Goal: Task Accomplishment & Management: Manage account settings

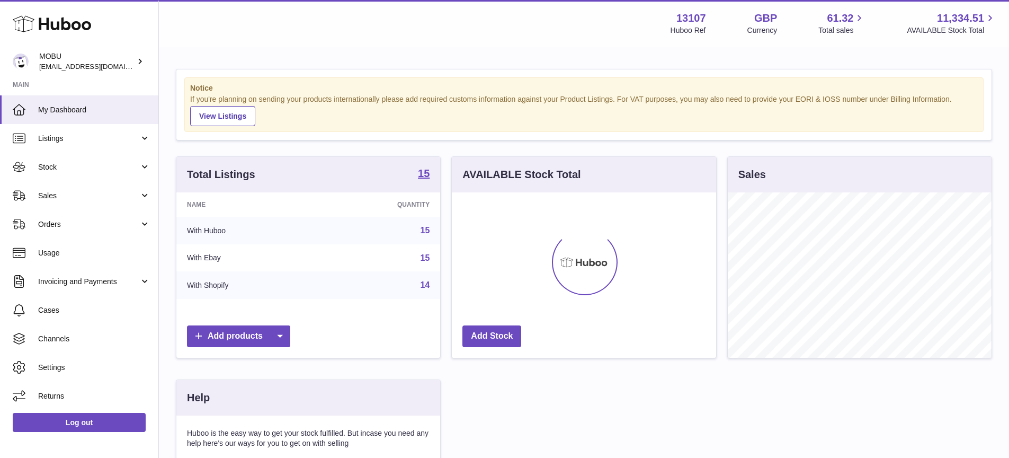
scroll to position [165, 264]
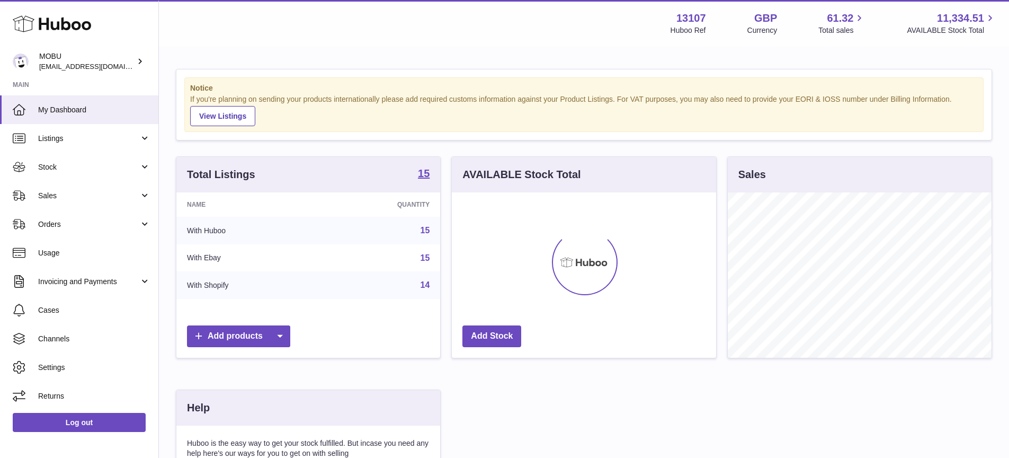
click at [391, 151] on div "Notice If you're planning on sending your products internationally please add r…" at bounding box center [584, 320] width 850 height 545
click at [353, 76] on div "Notice If you're planning on sending your products internationally please add r…" at bounding box center [583, 104] width 815 height 70
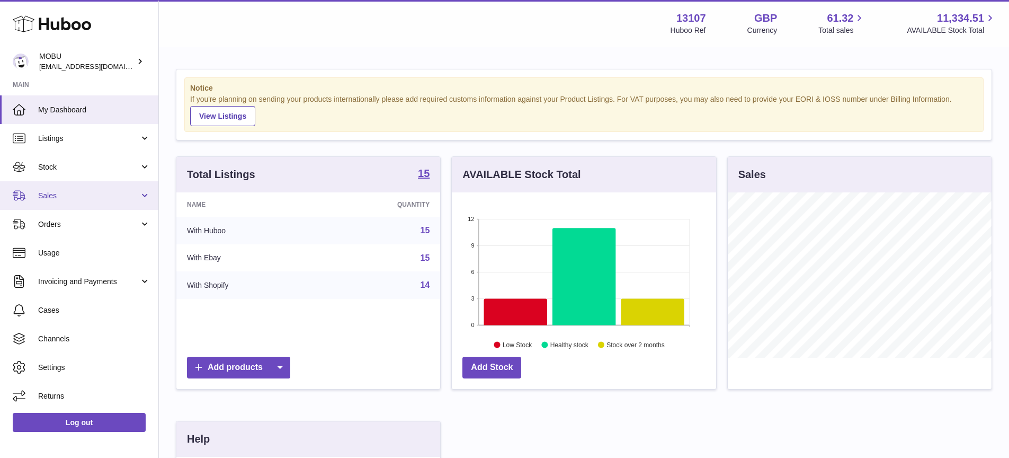
drag, startPoint x: 70, startPoint y: 187, endPoint x: 87, endPoint y: 195, distance: 18.7
click at [70, 187] on link "Sales" at bounding box center [79, 195] width 158 height 29
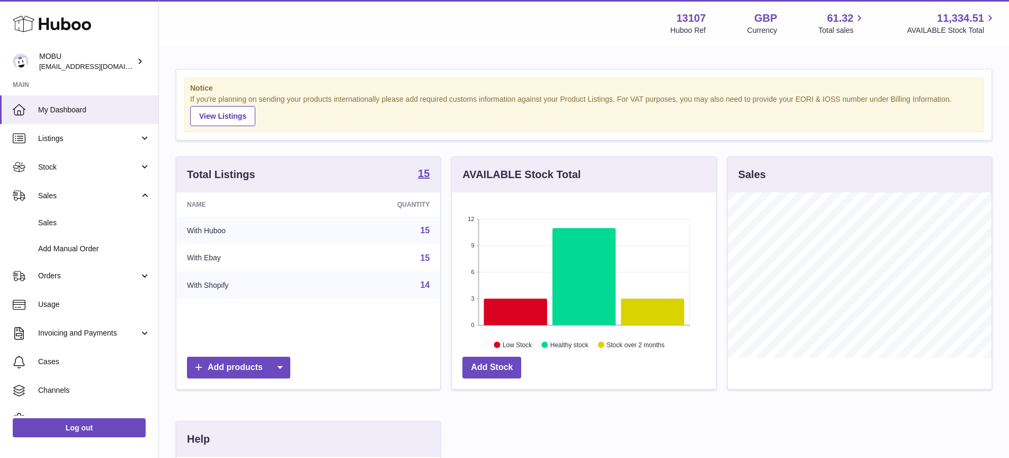
click at [375, 138] on div "Notice If you're planning on sending your products internationally please add r…" at bounding box center [583, 104] width 815 height 70
click at [113, 200] on span "Sales" at bounding box center [88, 196] width 101 height 10
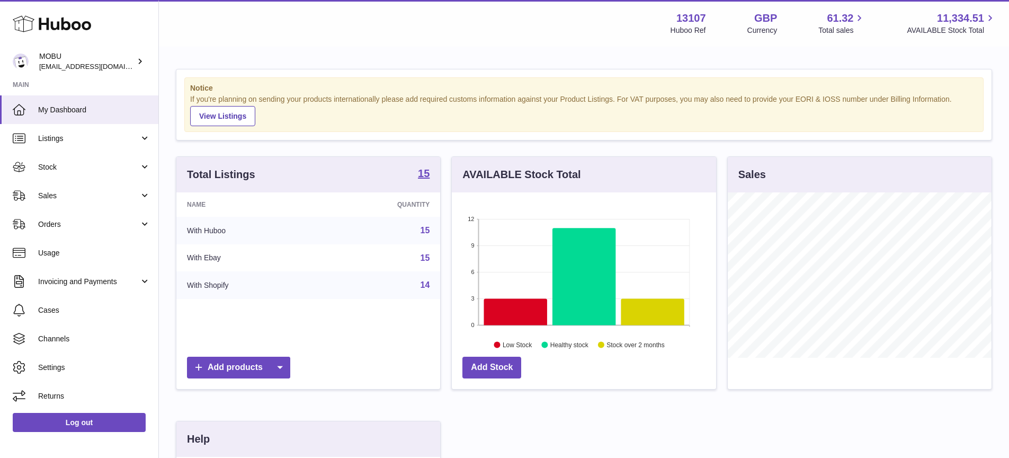
click at [98, 216] on ul "My Dashboard Listings Not with Huboo Listings with Huboo Bundles Stock Stock St…" at bounding box center [79, 252] width 158 height 315
click at [107, 201] on link "Sales" at bounding box center [79, 195] width 158 height 29
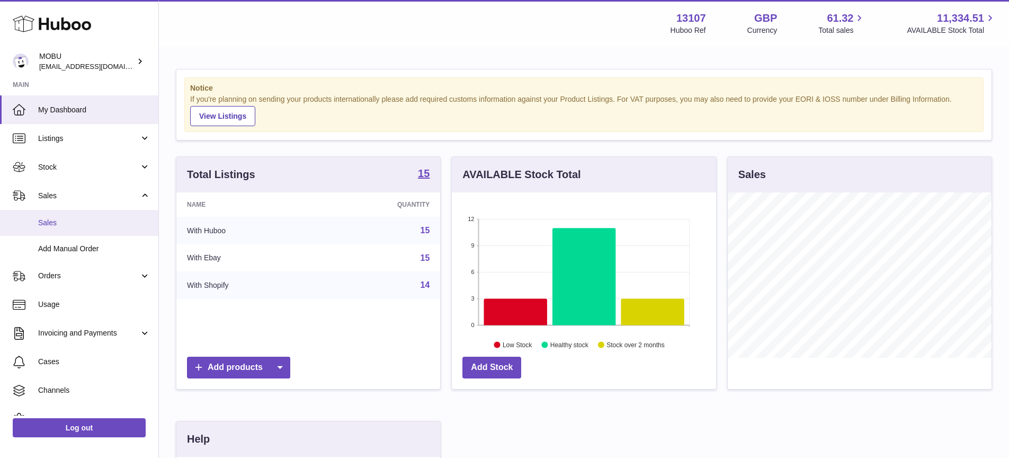
click at [99, 219] on span "Sales" at bounding box center [94, 223] width 112 height 10
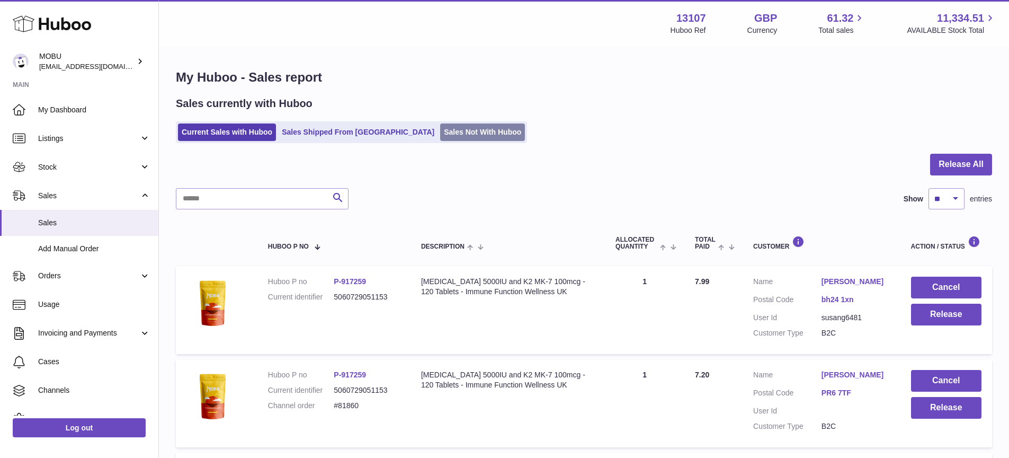
click at [440, 131] on link "Sales Not With Huboo" at bounding box center [482, 131] width 85 height 17
click at [440, 138] on link "Sales Not With Huboo" at bounding box center [482, 131] width 85 height 17
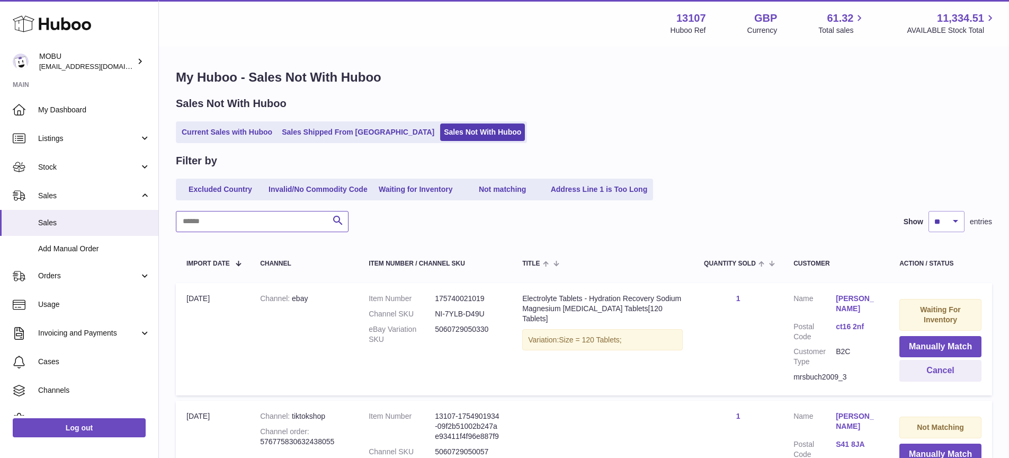
click at [283, 229] on input "text" at bounding box center [262, 221] width 173 height 21
type input "********"
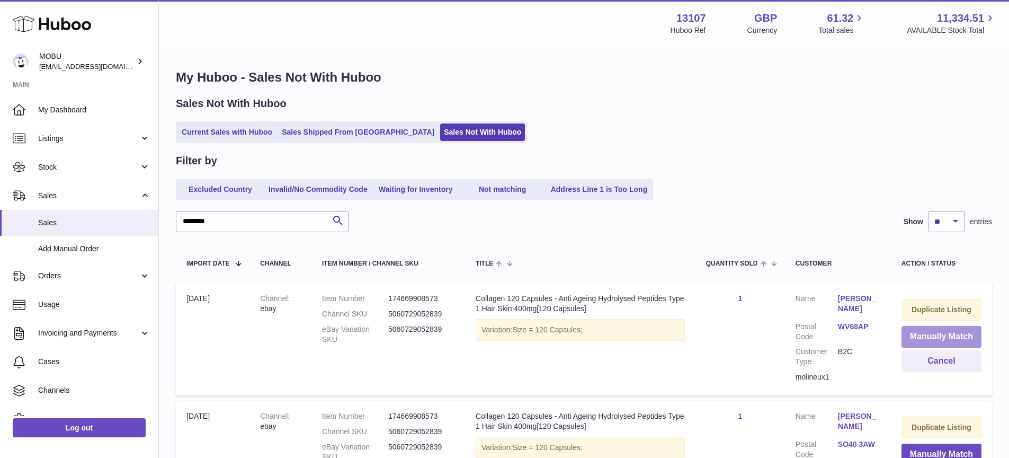
drag, startPoint x: 942, startPoint y: 336, endPoint x: 913, endPoint y: 331, distance: 29.6
click at [942, 335] on button "Manually Match" at bounding box center [942, 337] width 80 height 22
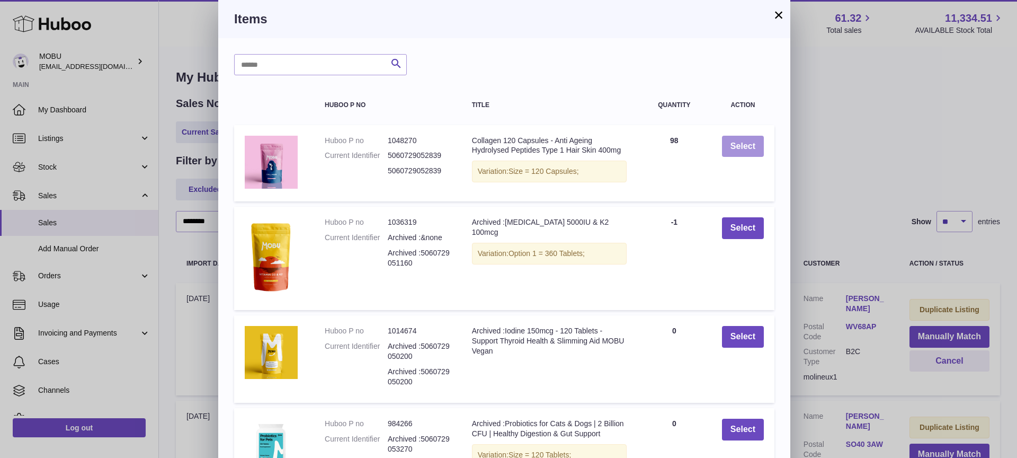
click at [741, 151] on button "Select" at bounding box center [743, 147] width 42 height 22
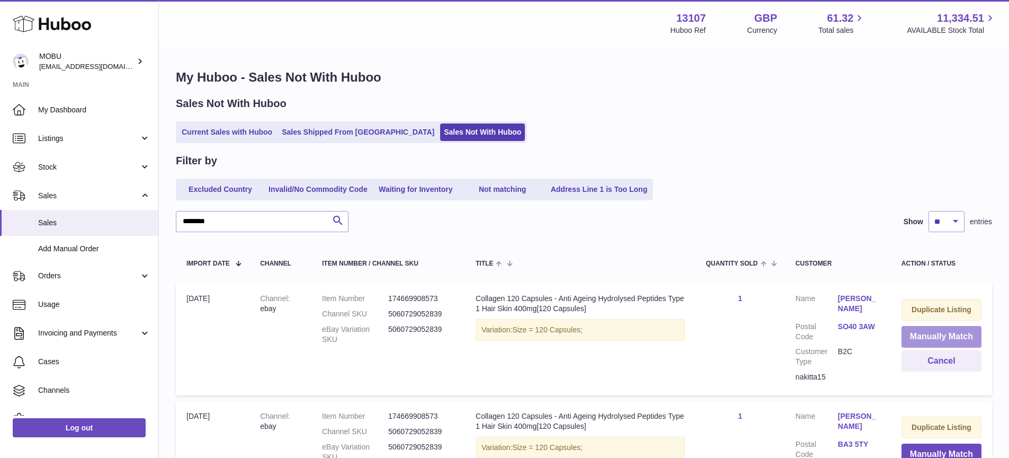
click at [943, 334] on button "Manually Match" at bounding box center [942, 337] width 80 height 22
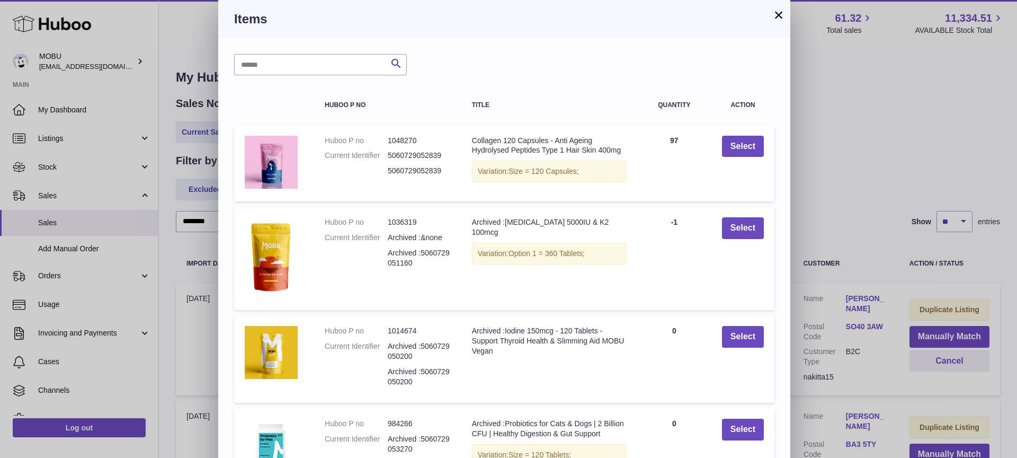
click at [732, 134] on td "Select" at bounding box center [743, 163] width 63 height 77
click at [740, 141] on button "Select" at bounding box center [743, 147] width 42 height 22
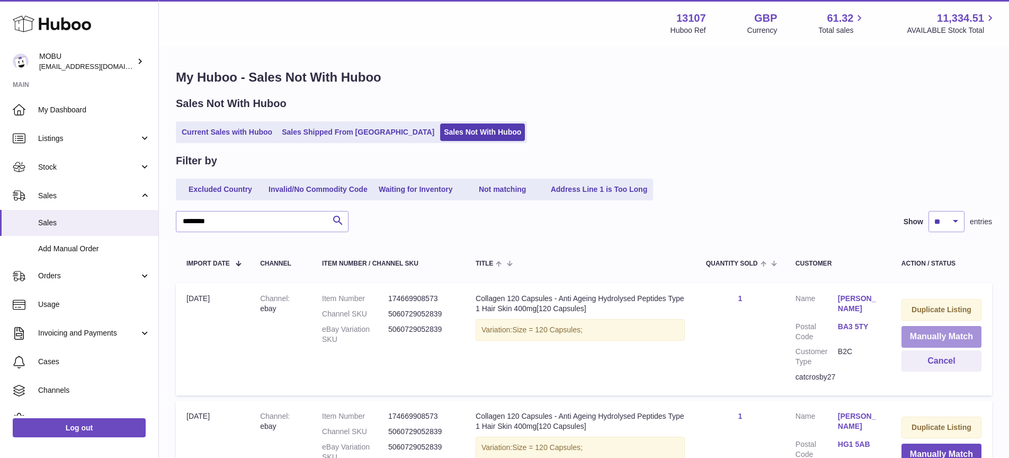
click at [942, 333] on button "Manually Match" at bounding box center [942, 337] width 80 height 22
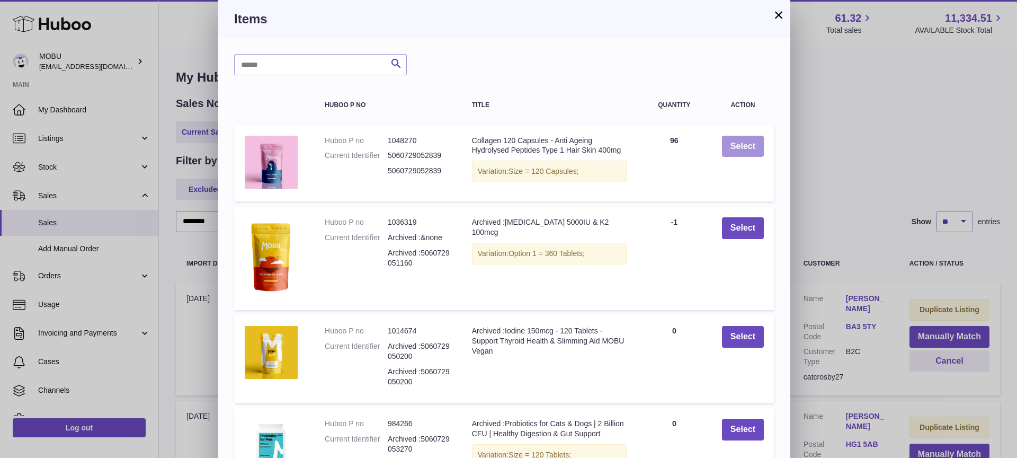
click at [741, 147] on button "Select" at bounding box center [743, 147] width 42 height 22
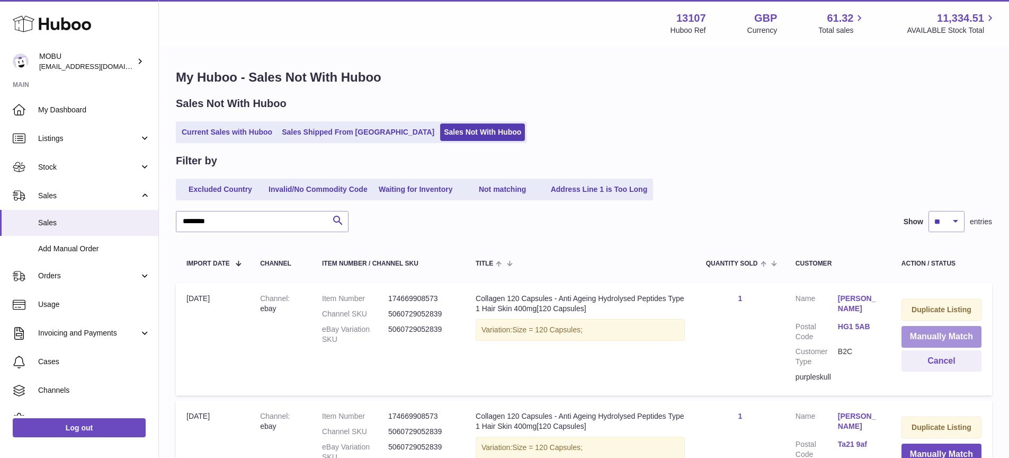
drag, startPoint x: 941, startPoint y: 335, endPoint x: 935, endPoint y: 334, distance: 5.9
click at [940, 335] on button "Manually Match" at bounding box center [942, 337] width 80 height 22
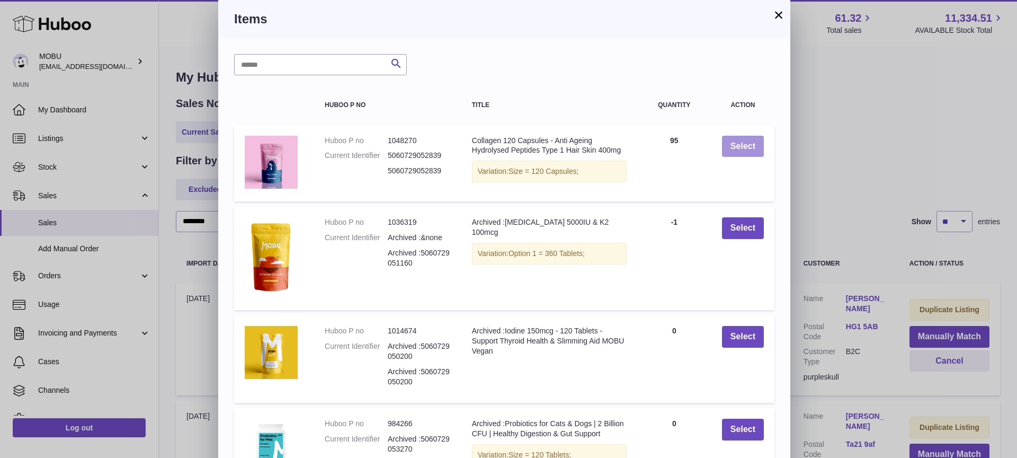
click at [737, 141] on button "Select" at bounding box center [743, 147] width 42 height 22
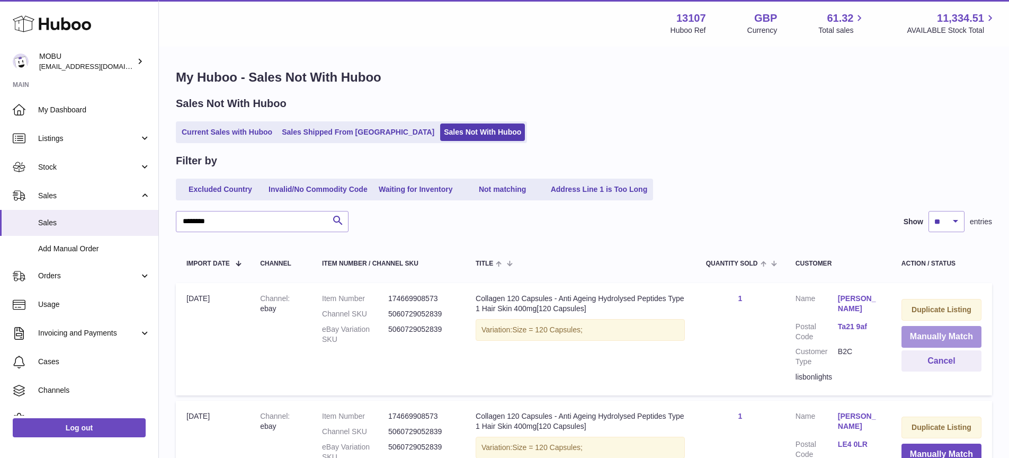
click at [938, 330] on button "Manually Match" at bounding box center [942, 337] width 80 height 22
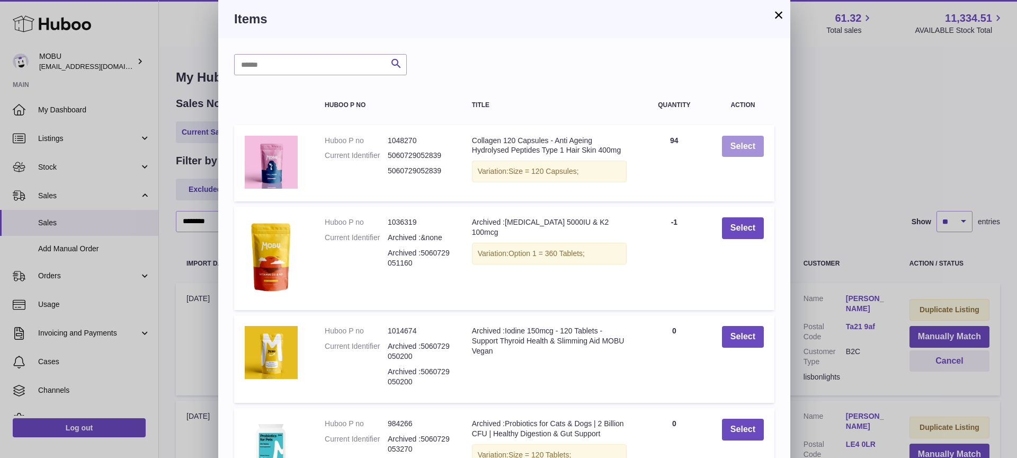
click at [746, 141] on button "Select" at bounding box center [743, 147] width 42 height 22
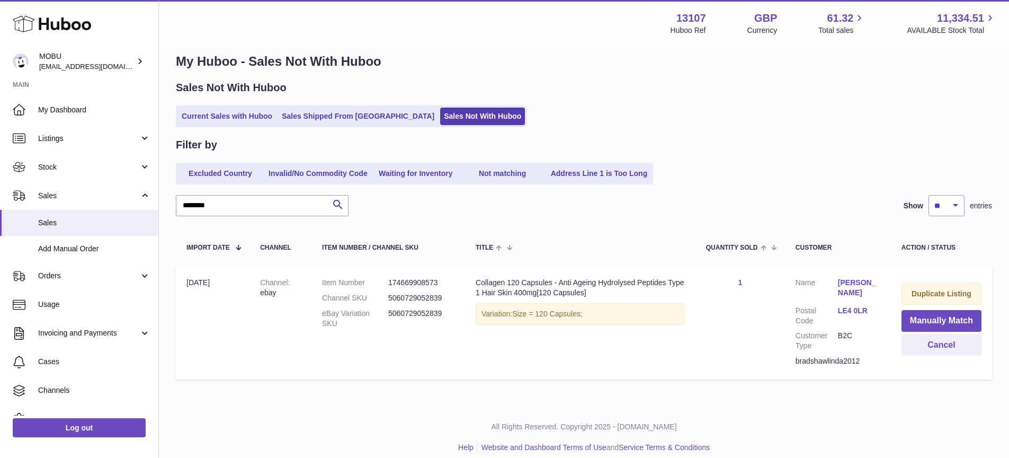
scroll to position [16, 0]
click at [936, 318] on button "Manually Match" at bounding box center [942, 320] width 80 height 22
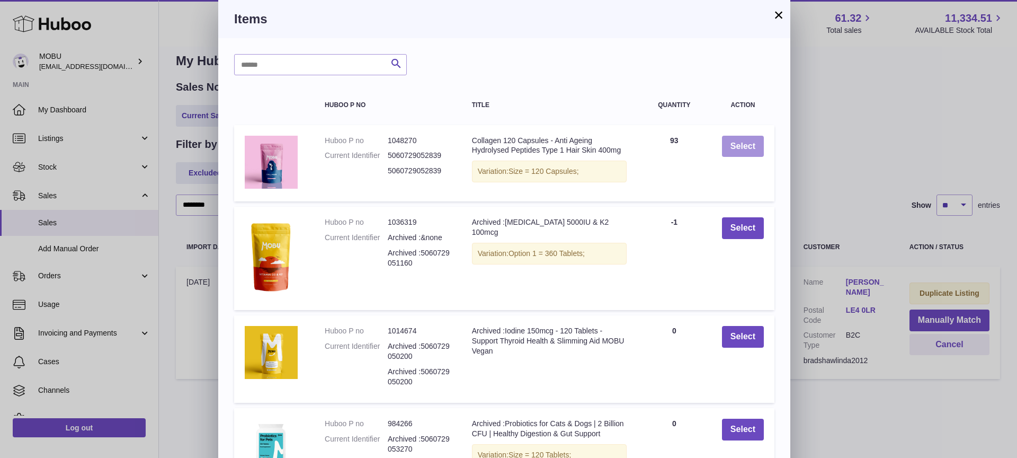
click at [750, 143] on button "Select" at bounding box center [743, 147] width 42 height 22
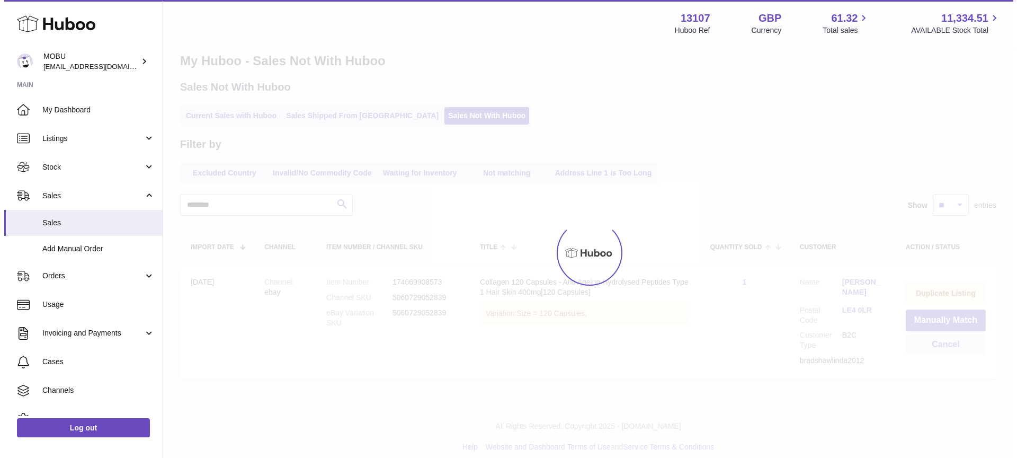
scroll to position [0, 0]
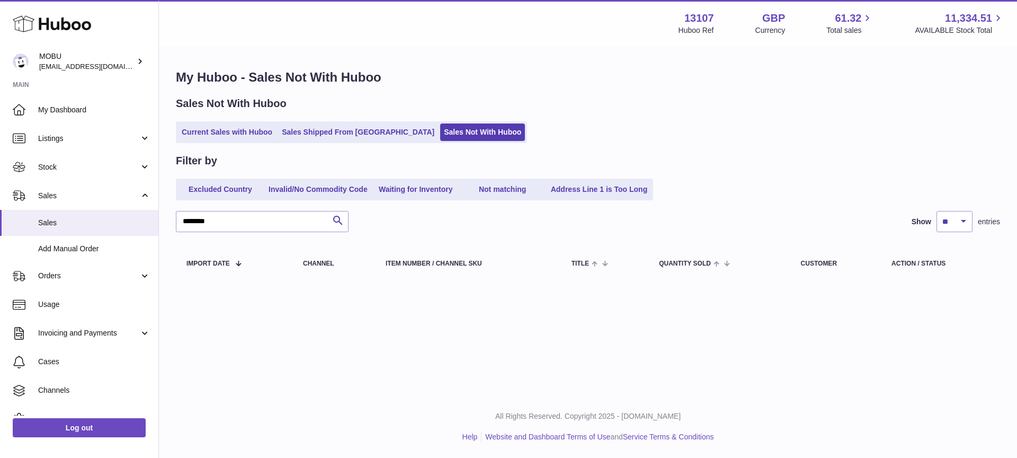
click at [822, 171] on div "Filter by Excluded Country Invalid/No Commodity Code Waiting for Inventory Not …" at bounding box center [588, 177] width 824 height 47
click at [244, 126] on link "Current Sales with Huboo" at bounding box center [227, 131] width 98 height 17
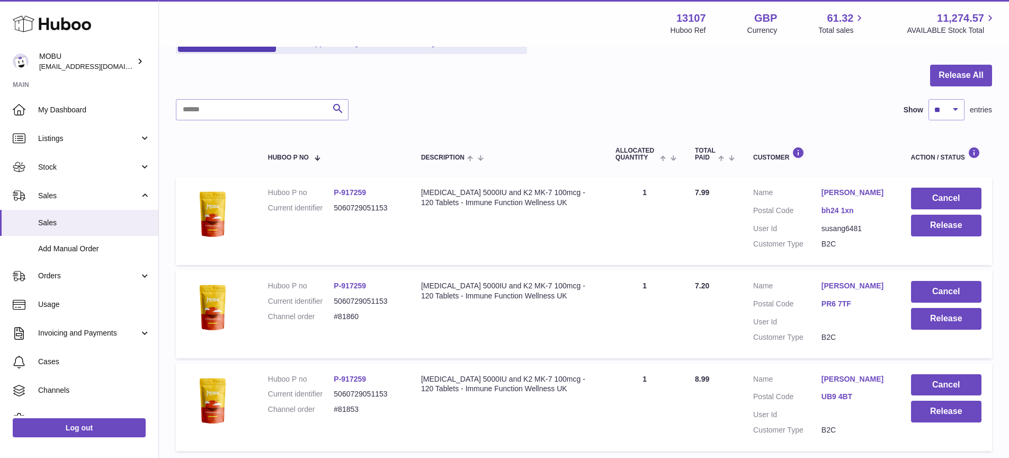
scroll to position [96, 0]
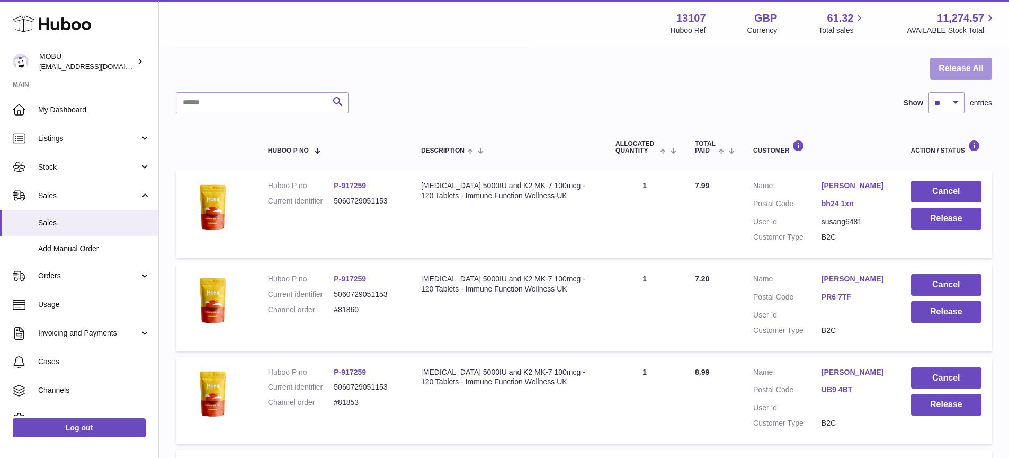
click at [961, 66] on button "Release All" at bounding box center [961, 69] width 62 height 22
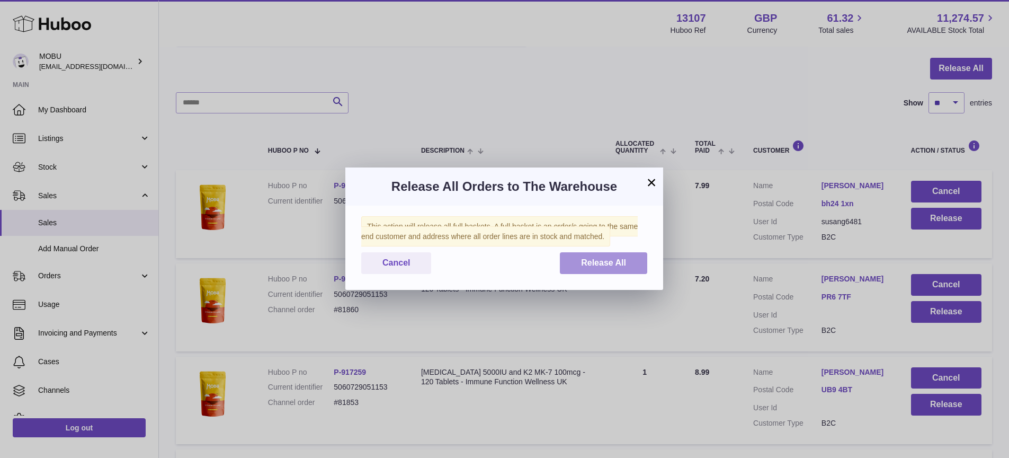
click at [615, 254] on button "Release All" at bounding box center [603, 263] width 87 height 22
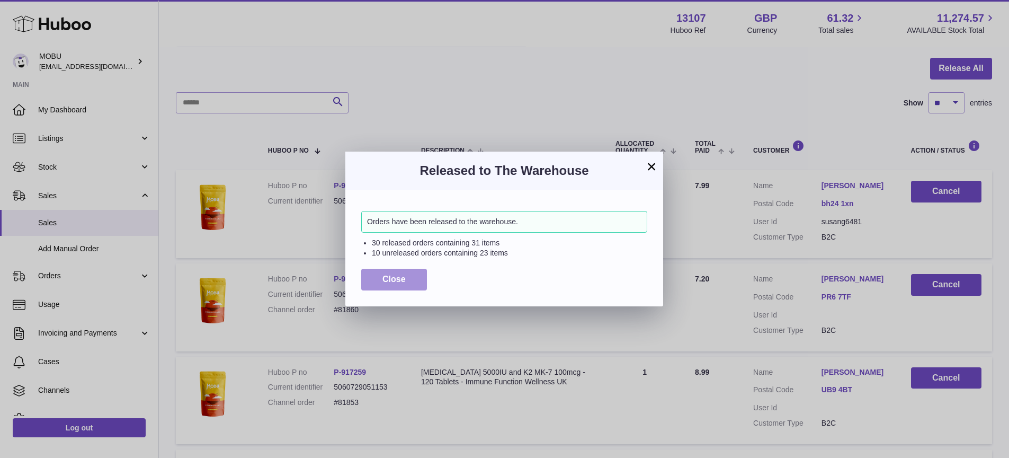
click at [411, 279] on button "Close" at bounding box center [394, 280] width 66 height 22
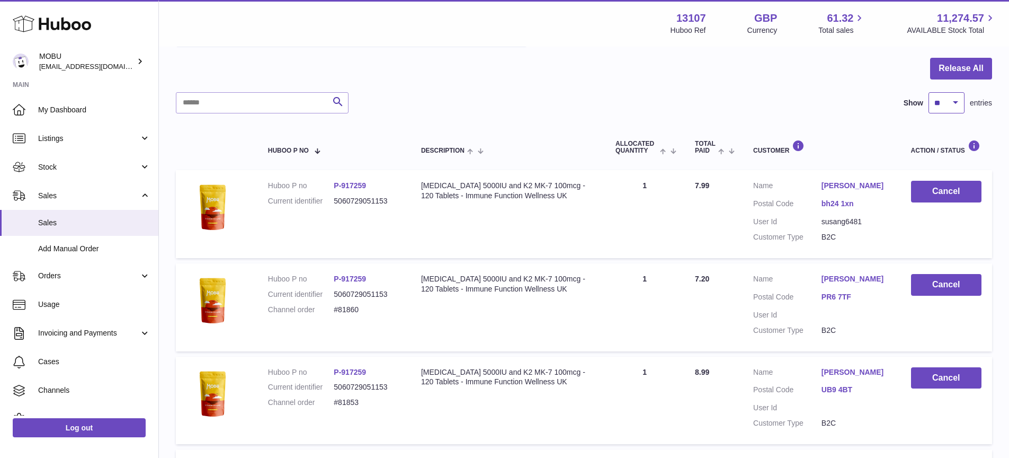
click at [952, 109] on select "** ** ** ***" at bounding box center [947, 102] width 36 height 21
select select "***"
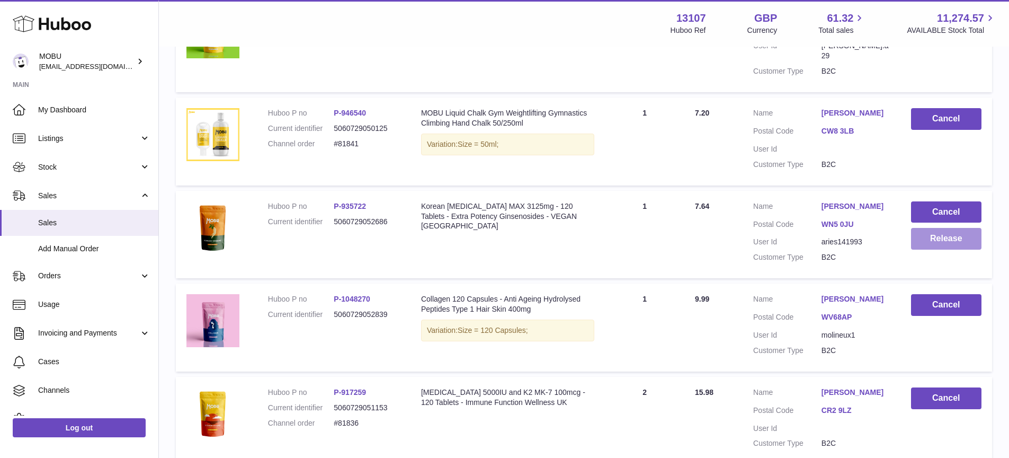
click at [946, 231] on button "Release" at bounding box center [946, 239] width 70 height 22
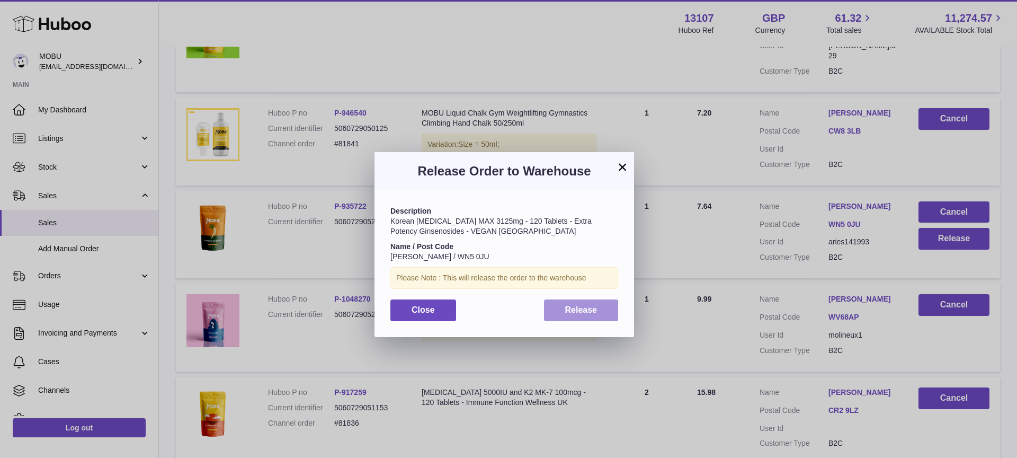
click at [585, 313] on span "Release" at bounding box center [581, 309] width 32 height 9
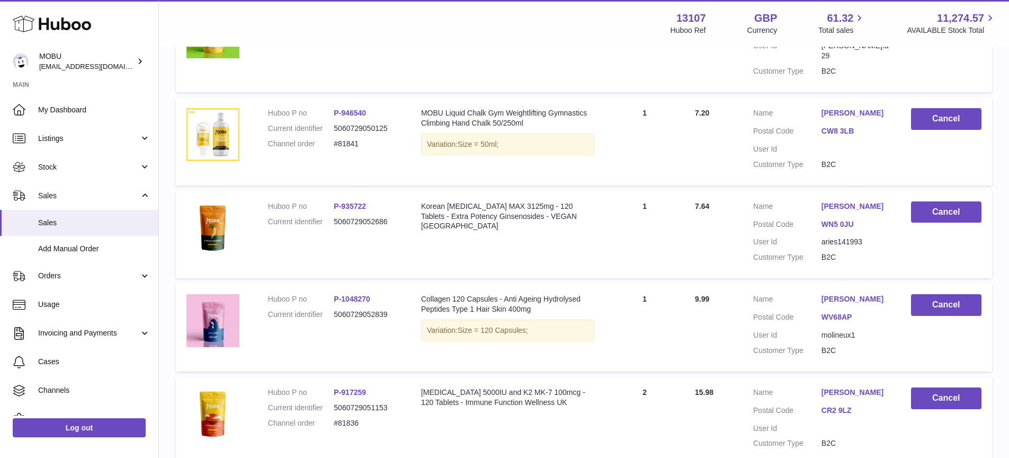
scroll to position [1481, 0]
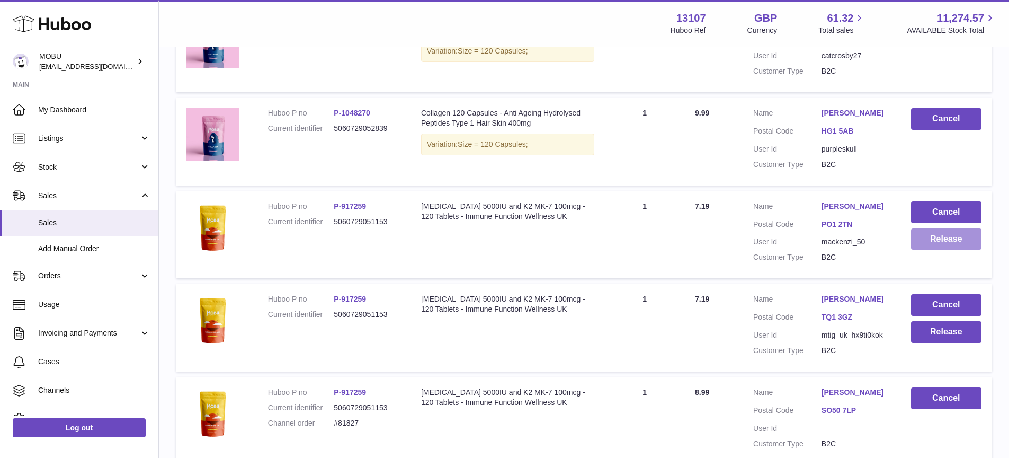
click at [943, 228] on button "Release" at bounding box center [946, 239] width 70 height 22
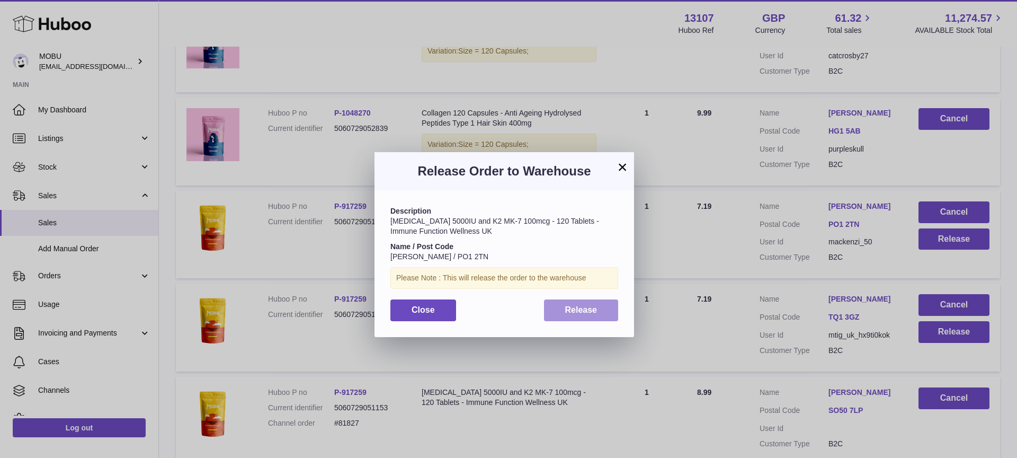
drag, startPoint x: 540, startPoint y: 311, endPoint x: 558, endPoint y: 309, distance: 17.6
click at [541, 311] on div "Close Release" at bounding box center [504, 310] width 228 height 22
click at [583, 308] on span "Release" at bounding box center [581, 309] width 32 height 9
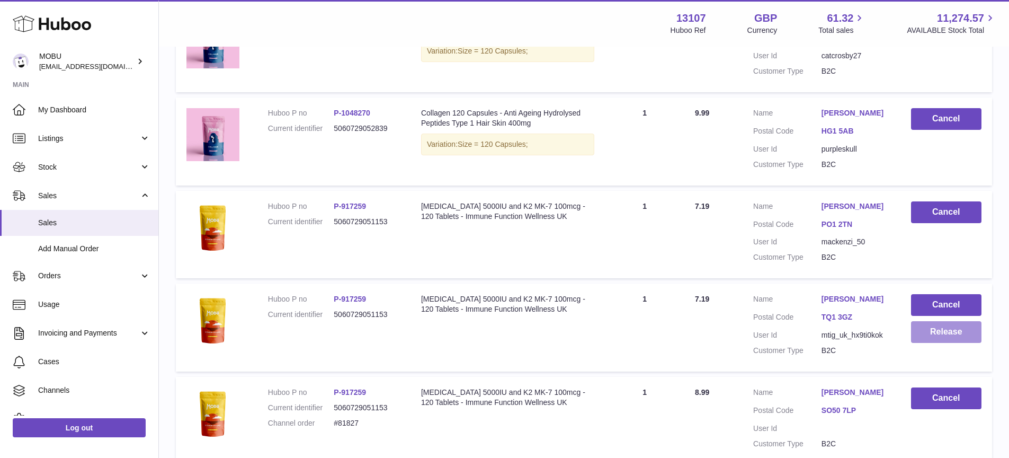
click at [936, 323] on button "Release" at bounding box center [946, 332] width 70 height 22
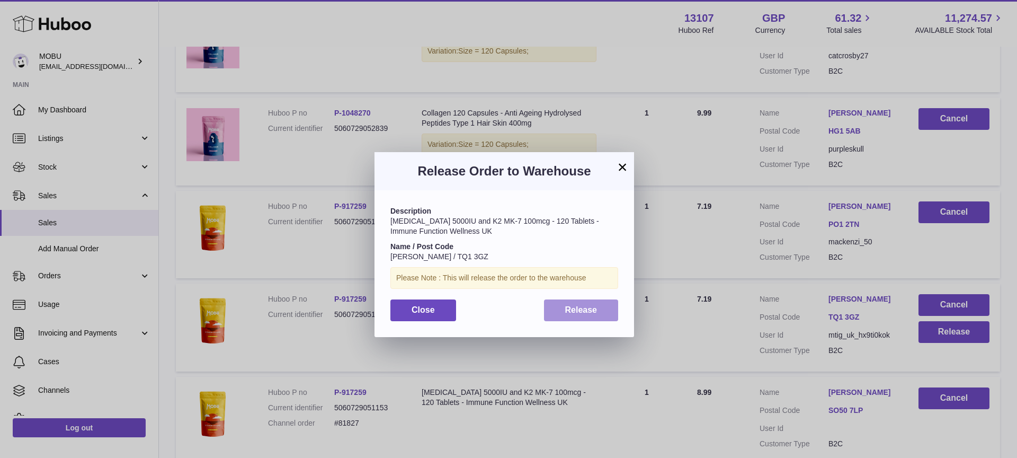
drag, startPoint x: 592, startPoint y: 316, endPoint x: 592, endPoint y: 249, distance: 67.3
click at [592, 316] on button "Release" at bounding box center [581, 310] width 75 height 22
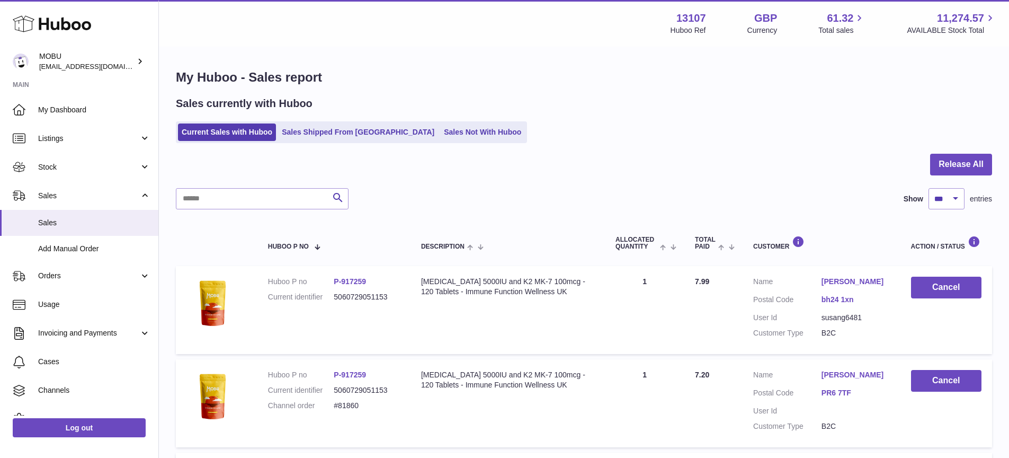
scroll to position [1760, 0]
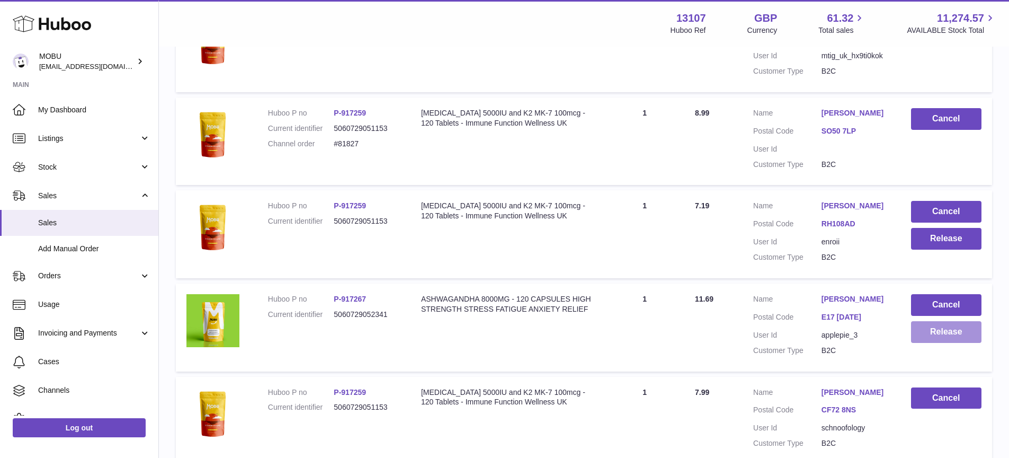
click at [950, 322] on button "Release" at bounding box center [946, 332] width 70 height 22
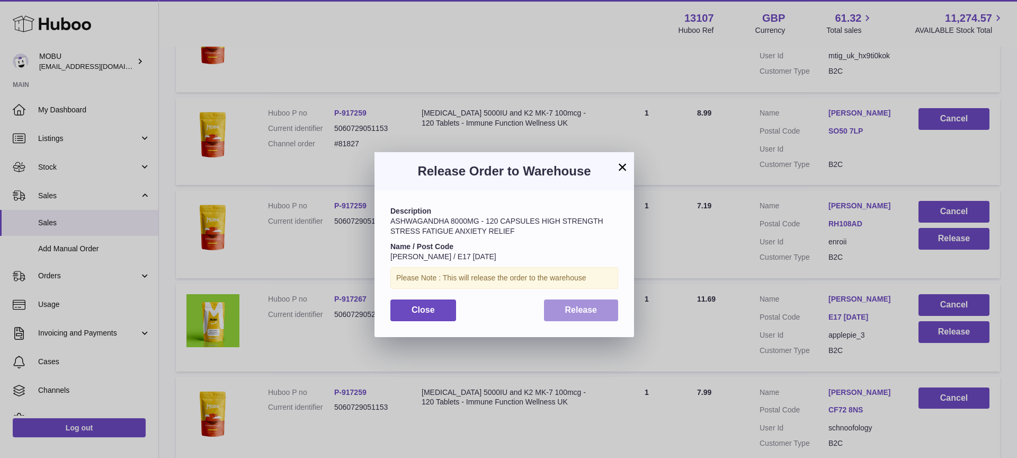
click at [588, 315] on button "Release" at bounding box center [581, 310] width 75 height 22
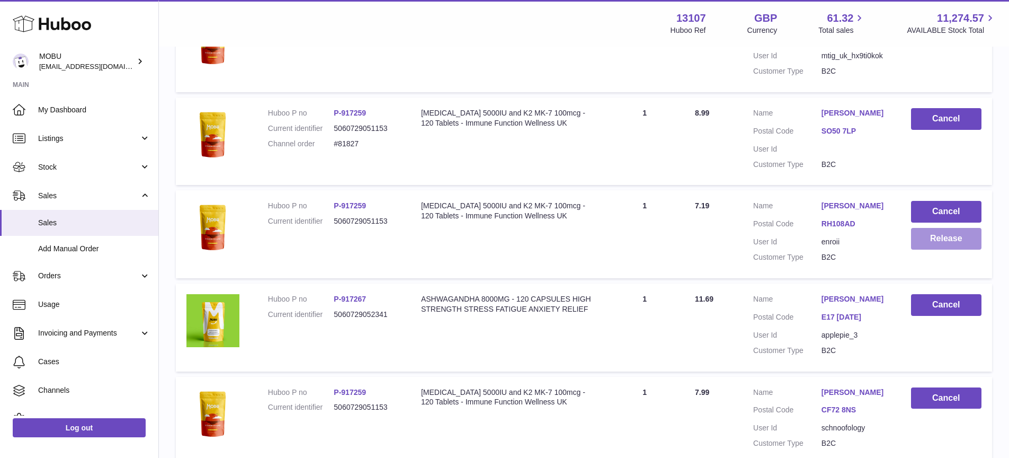
click at [933, 237] on button "Release" at bounding box center [946, 239] width 70 height 22
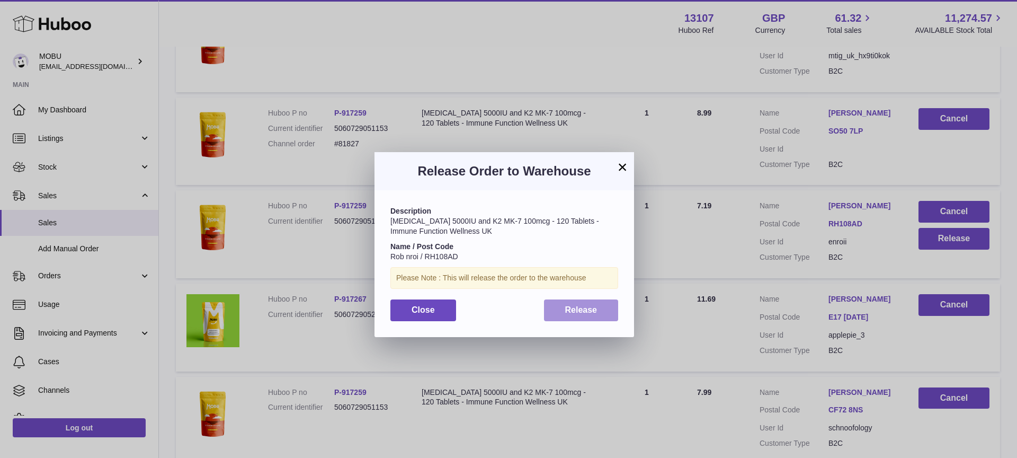
click at [589, 303] on button "Release" at bounding box center [581, 310] width 75 height 22
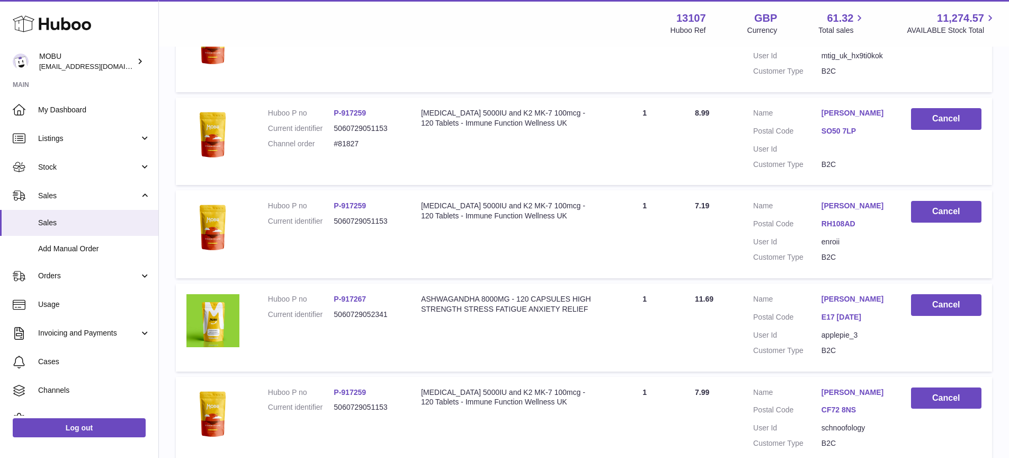
scroll to position [3175, 0]
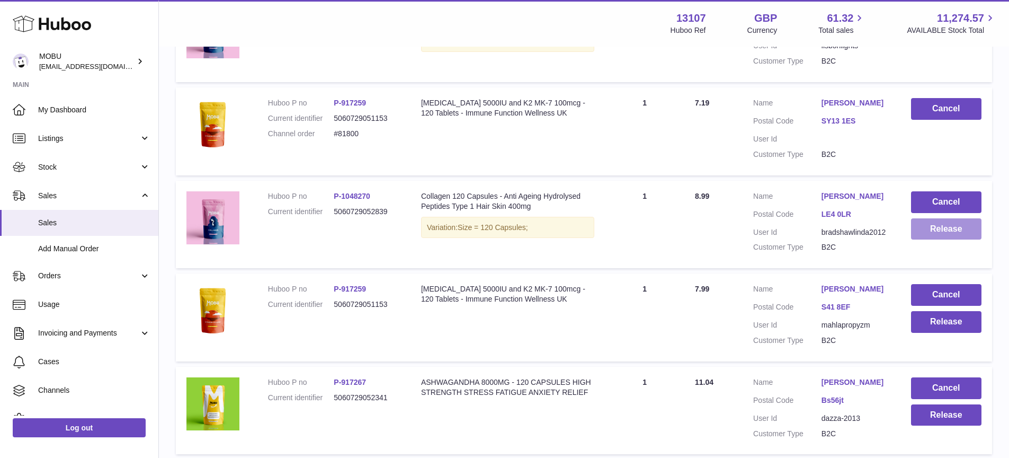
click at [936, 224] on button "Release" at bounding box center [946, 229] width 70 height 22
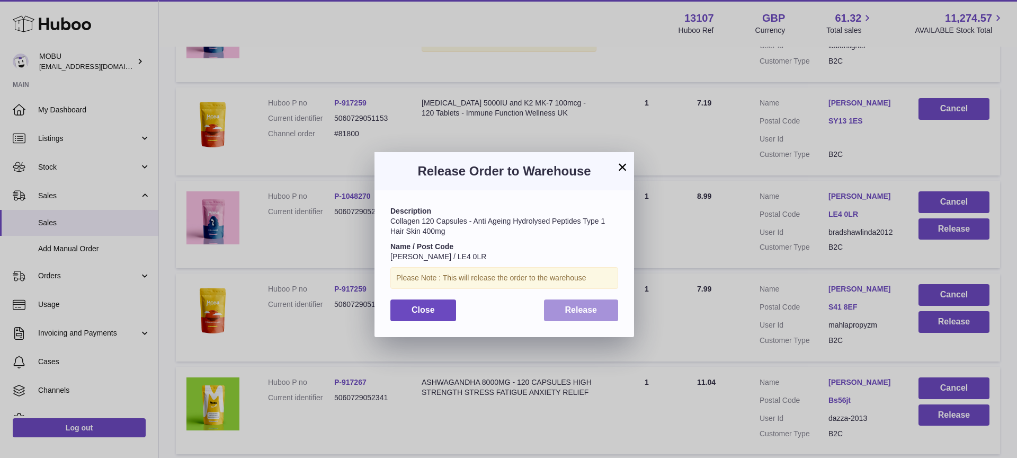
click at [574, 314] on span "Release" at bounding box center [581, 309] width 32 height 9
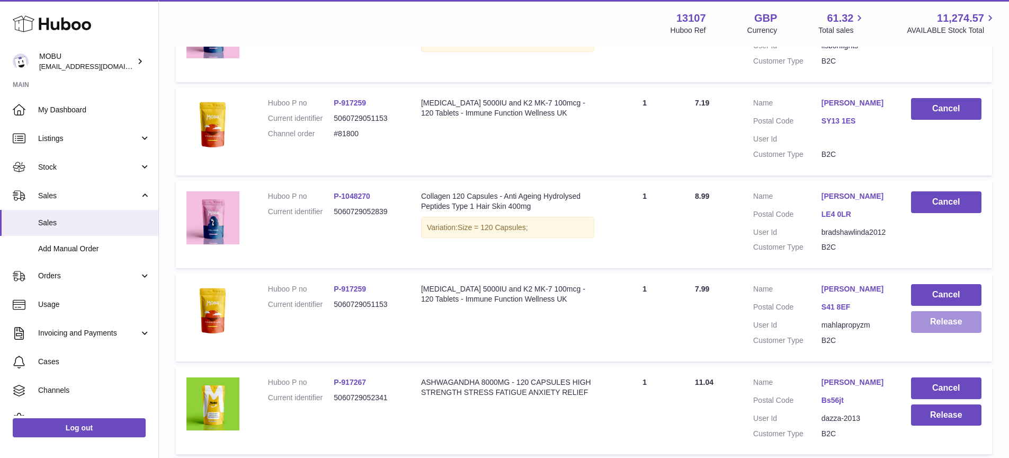
click at [947, 324] on button "Release" at bounding box center [946, 322] width 70 height 22
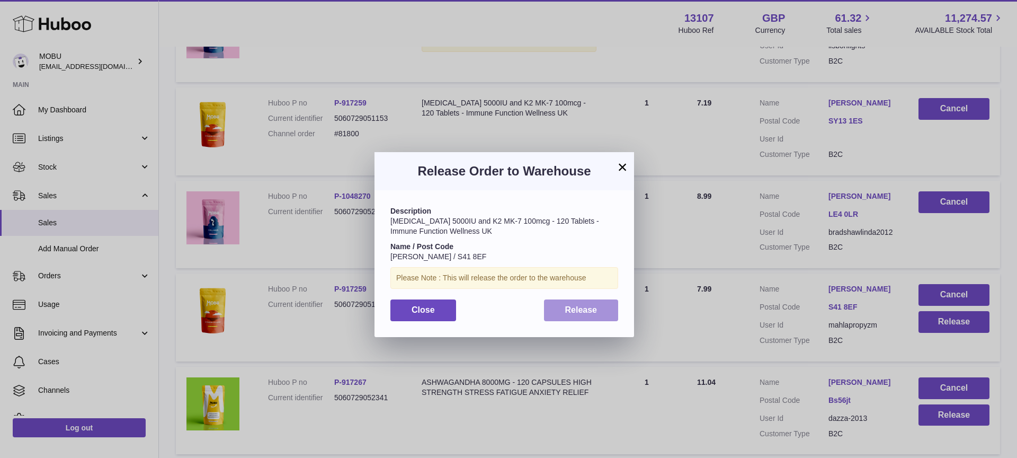
click at [594, 316] on button "Release" at bounding box center [581, 310] width 75 height 22
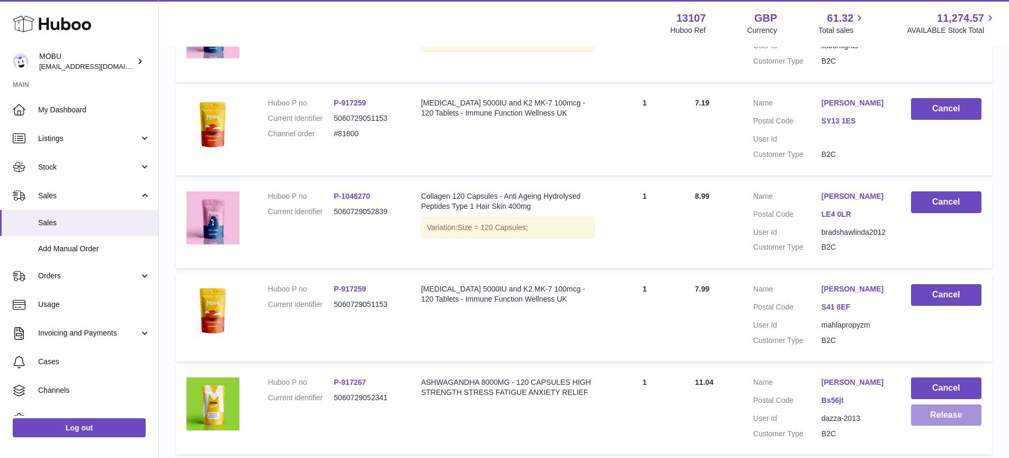
click at [955, 414] on button "Release" at bounding box center [946, 415] width 70 height 22
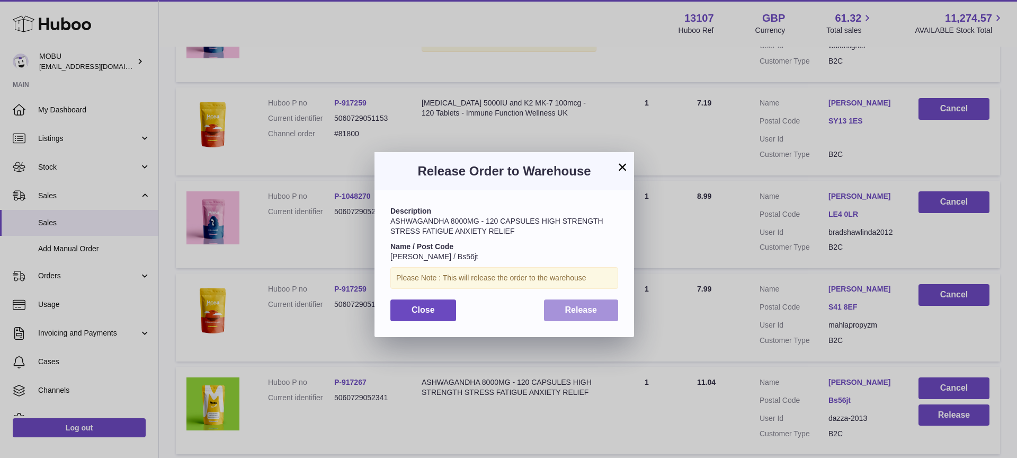
click at [579, 315] on button "Release" at bounding box center [581, 310] width 75 height 22
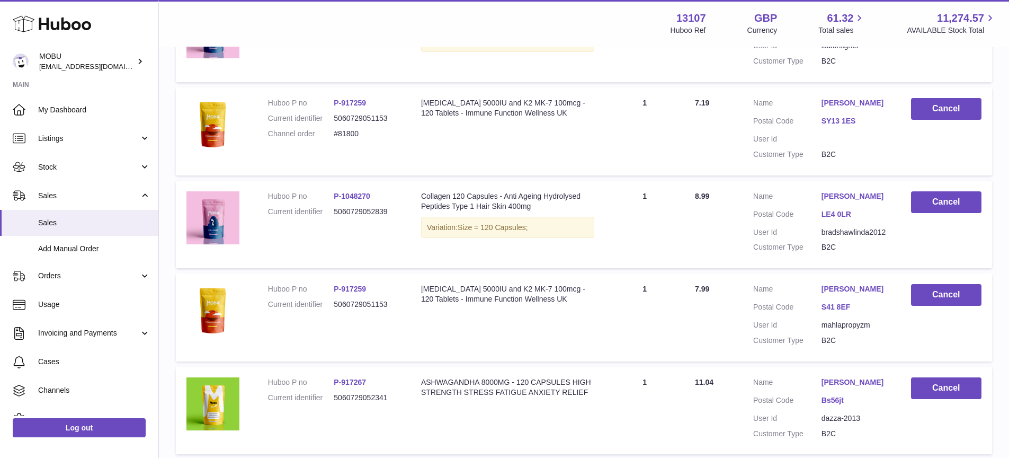
scroll to position [3455, 0]
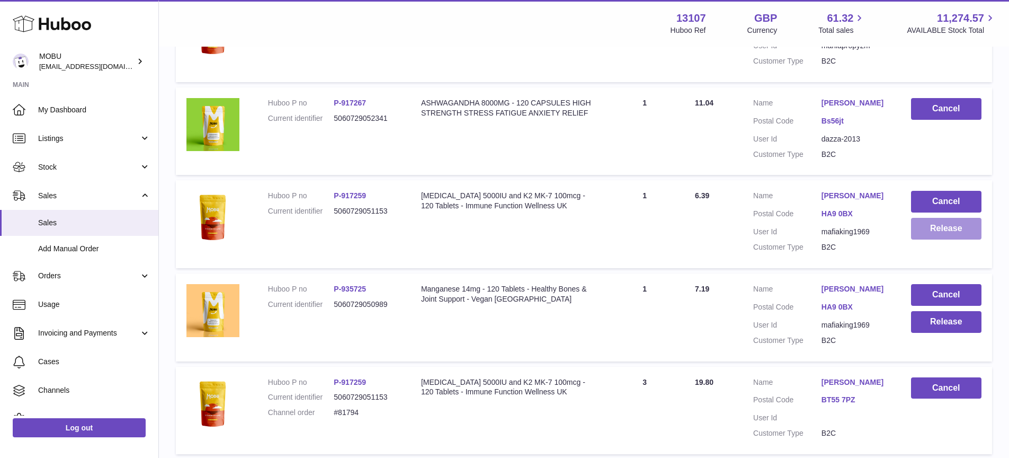
click at [968, 222] on button "Release" at bounding box center [946, 229] width 70 height 22
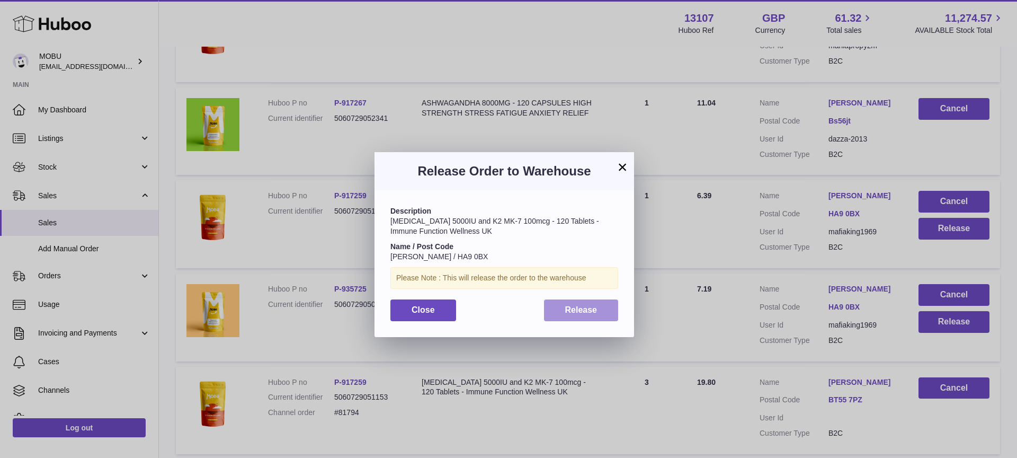
click at [570, 321] on div "Description Vitamin D3 5000IU and K2 MK-7 100mcg - 120 Tablets - Immune Functio…" at bounding box center [505, 263] width 260 height 146
click at [587, 316] on button "Release" at bounding box center [581, 310] width 75 height 22
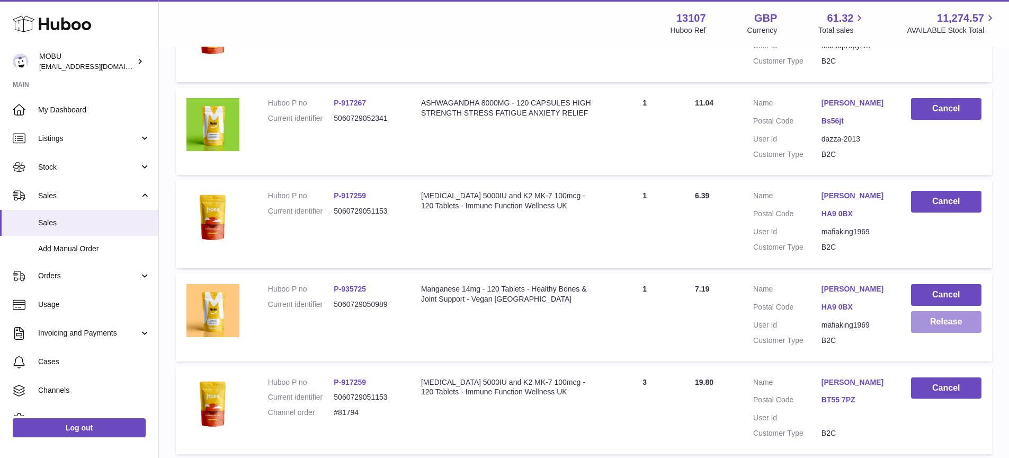
click at [956, 328] on button "Release" at bounding box center [946, 322] width 70 height 22
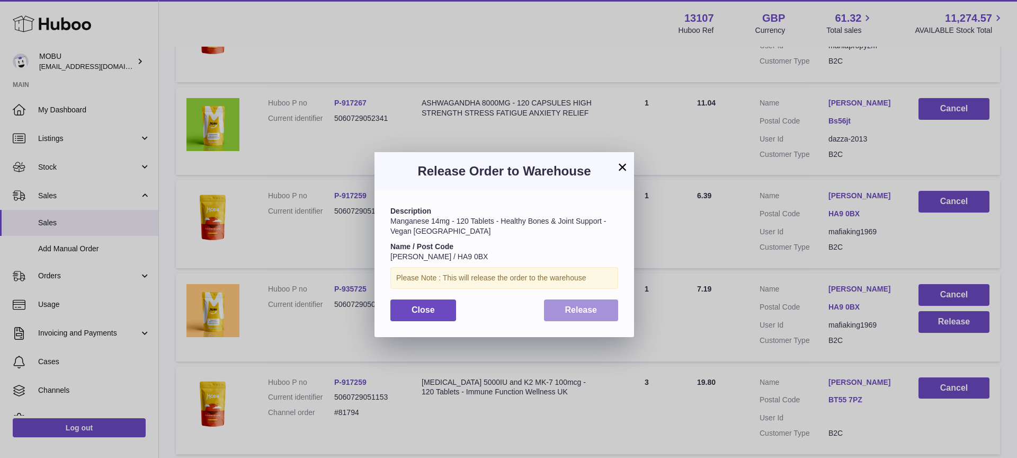
click at [582, 308] on span "Release" at bounding box center [581, 309] width 32 height 9
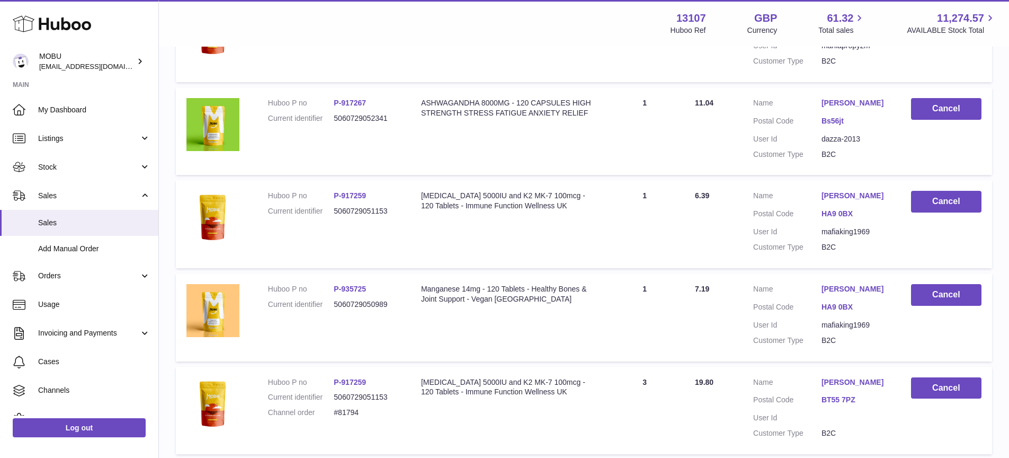
scroll to position [0, 0]
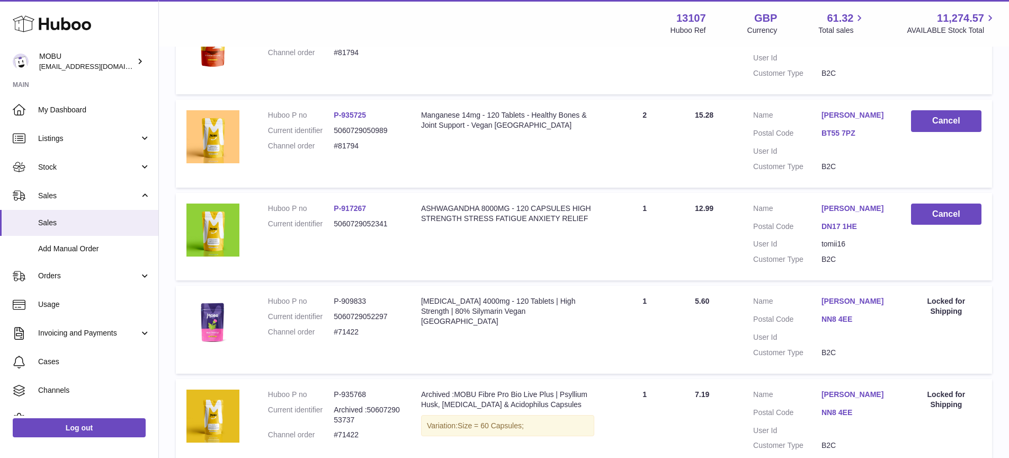
click at [677, 250] on td "Quantity Sold 1" at bounding box center [644, 237] width 79 height 88
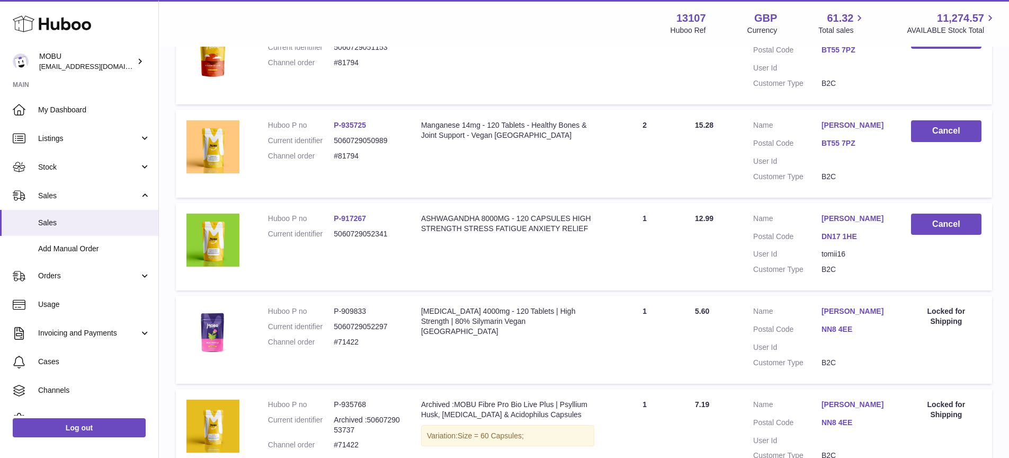
scroll to position [3803, 0]
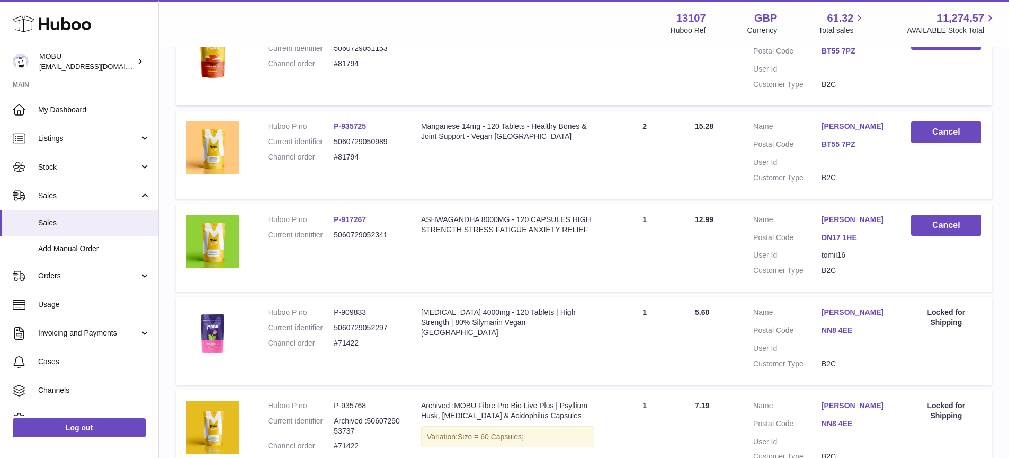
click at [348, 348] on dd "#71422" at bounding box center [367, 343] width 66 height 10
copy dd "71422"
